Goal: Find specific page/section: Find specific page/section

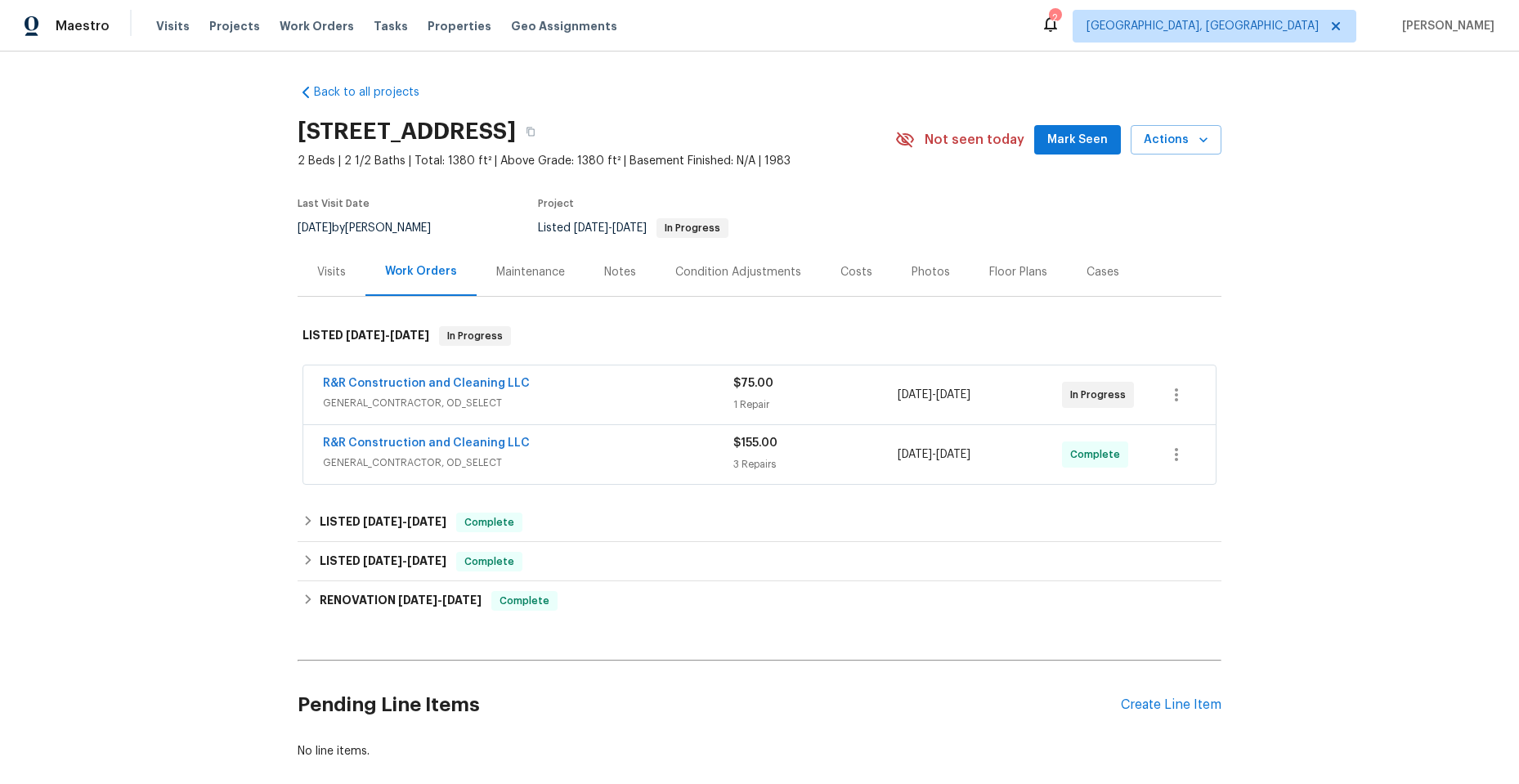
click at [613, 382] on div "R&R Construction and Cleaning LLC" at bounding box center [528, 385] width 410 height 20
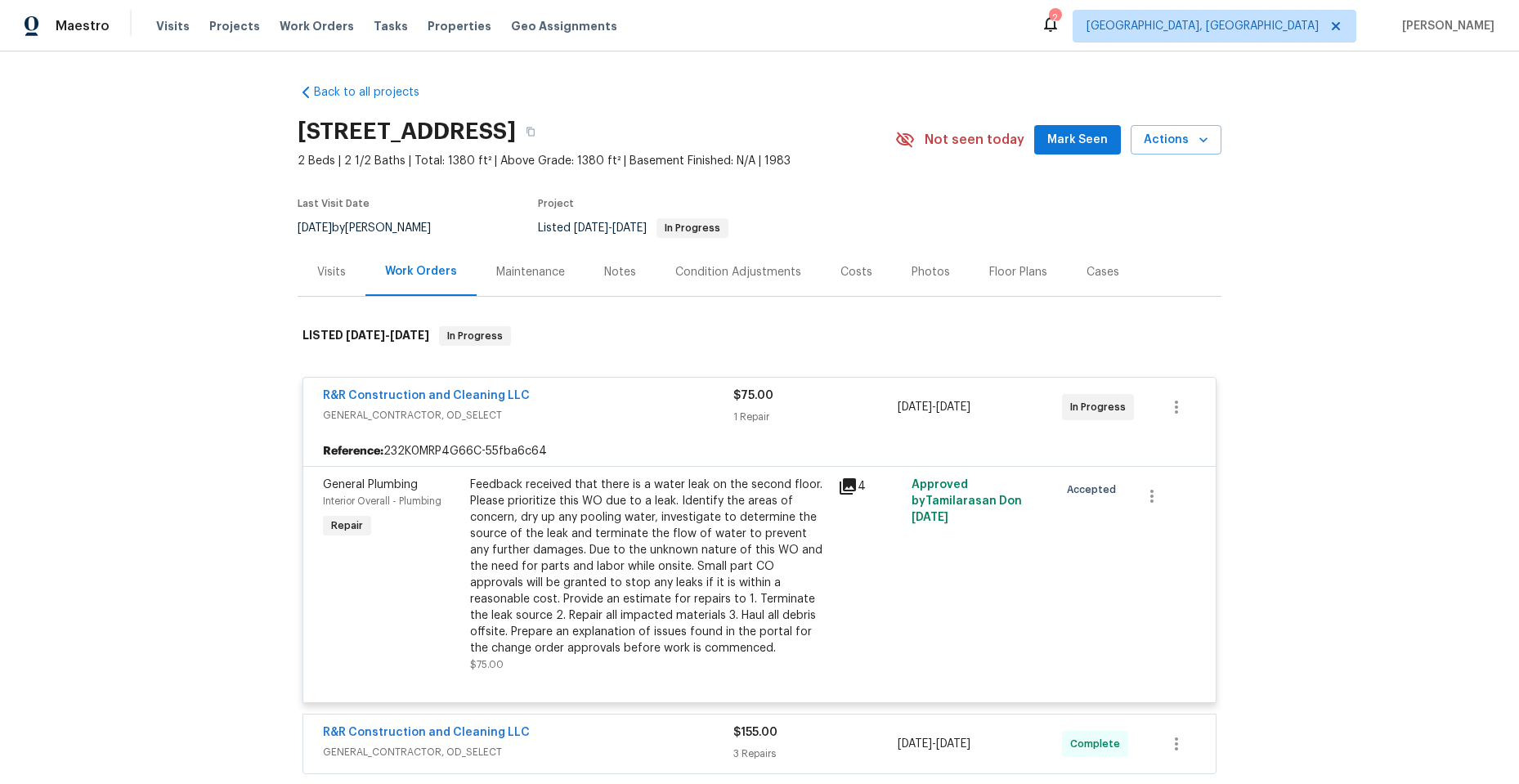
click at [843, 481] on icon at bounding box center [848, 486] width 17 height 17
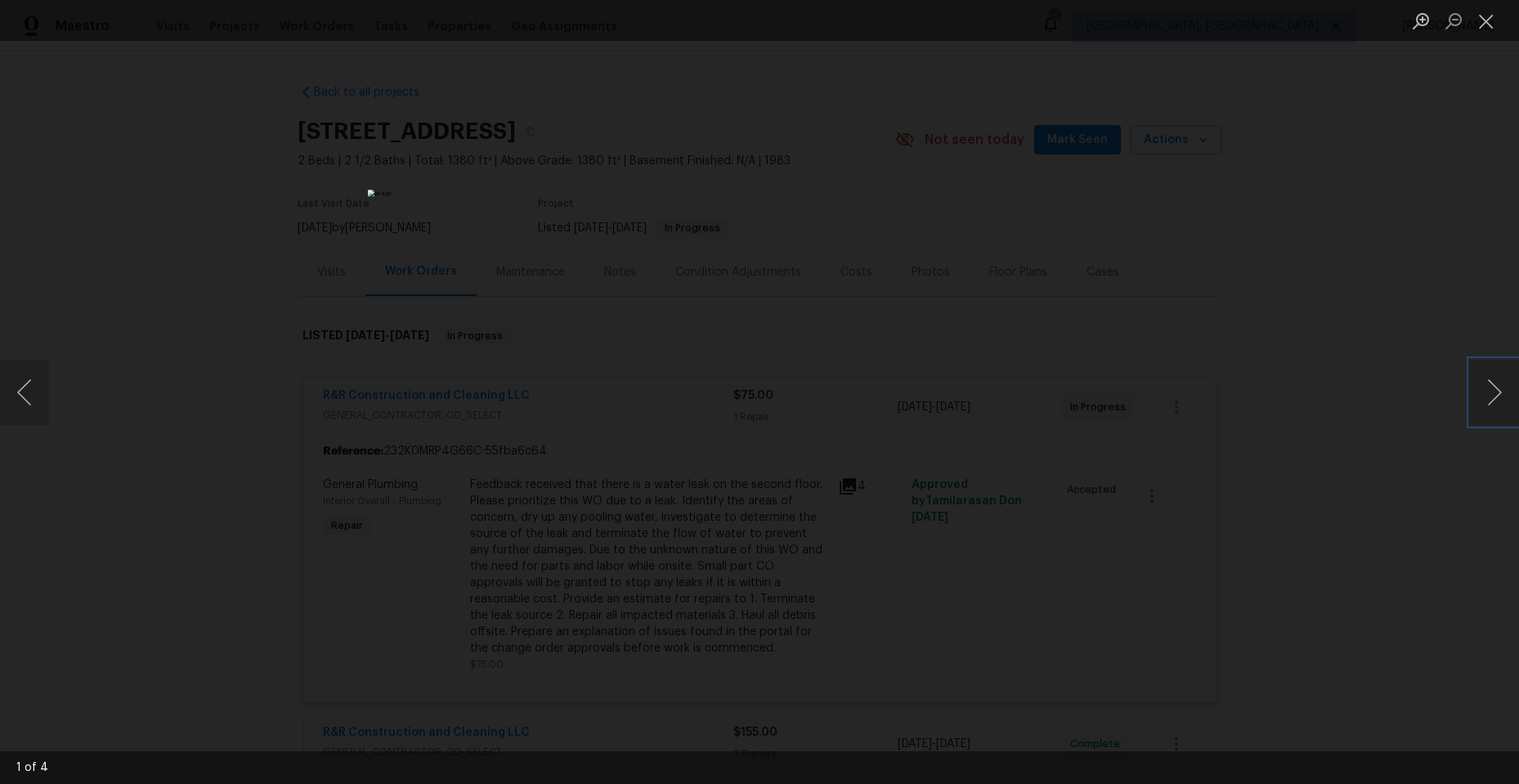
click at [1496, 388] on button "Next image" at bounding box center [1494, 392] width 49 height 65
click at [1487, 383] on button "Next image" at bounding box center [1494, 392] width 49 height 65
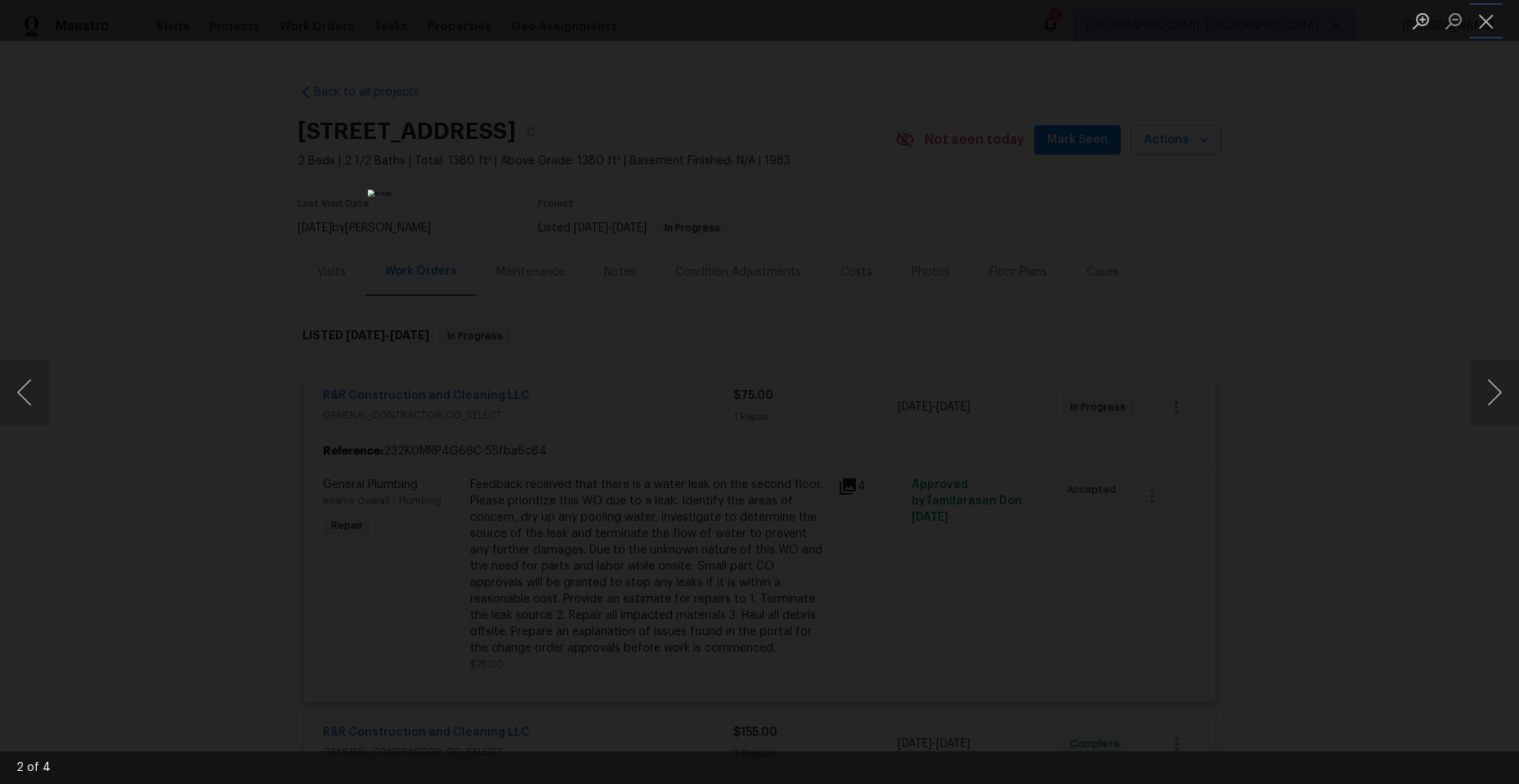
click at [1477, 20] on button "Close lightbox" at bounding box center [1486, 21] width 33 height 29
